Goal: Information Seeking & Learning: Learn about a topic

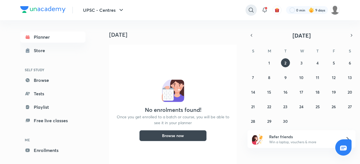
click at [250, 13] on icon at bounding box center [251, 10] width 7 height 7
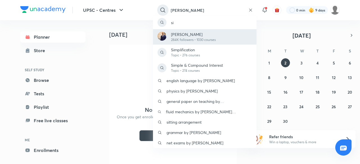
type input "[PERSON_NAME]"
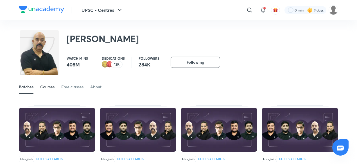
click at [49, 88] on div "Courses" at bounding box center [47, 87] width 14 height 6
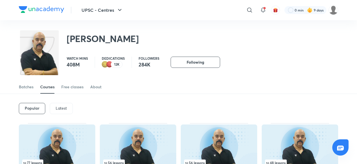
click at [56, 108] on p "Latest" at bounding box center [61, 108] width 11 height 4
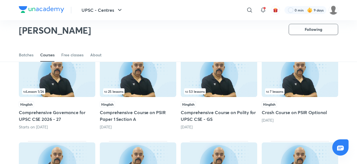
scroll to position [55, 0]
click at [227, 80] on img at bounding box center [219, 75] width 76 height 44
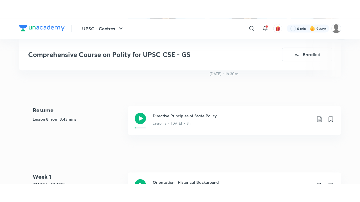
scroll to position [231, 0]
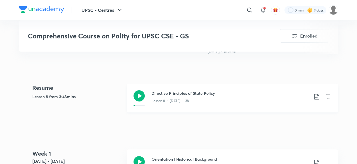
click at [215, 101] on div "Lesson 8 • [DATE] • 3h" at bounding box center [230, 99] width 157 height 7
